Goal: Task Accomplishment & Management: Use online tool/utility

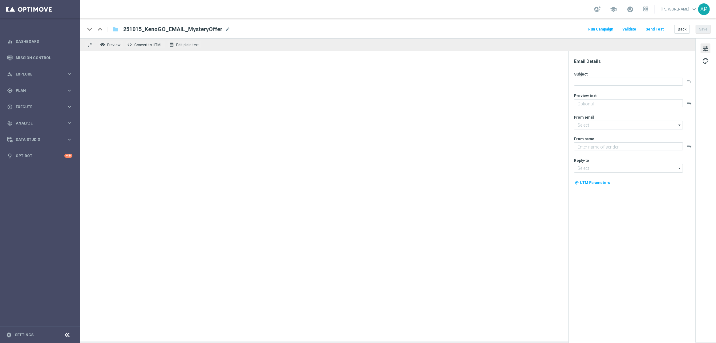
type textarea "A Special Surprise Awaits You!"
type input "[EMAIL_ADDRESS][DOMAIN_NAME]"
type textarea "KenoGO"
type input "[EMAIL_ADDRESS][DOMAIN_NAME]"
